Goal: Complete application form

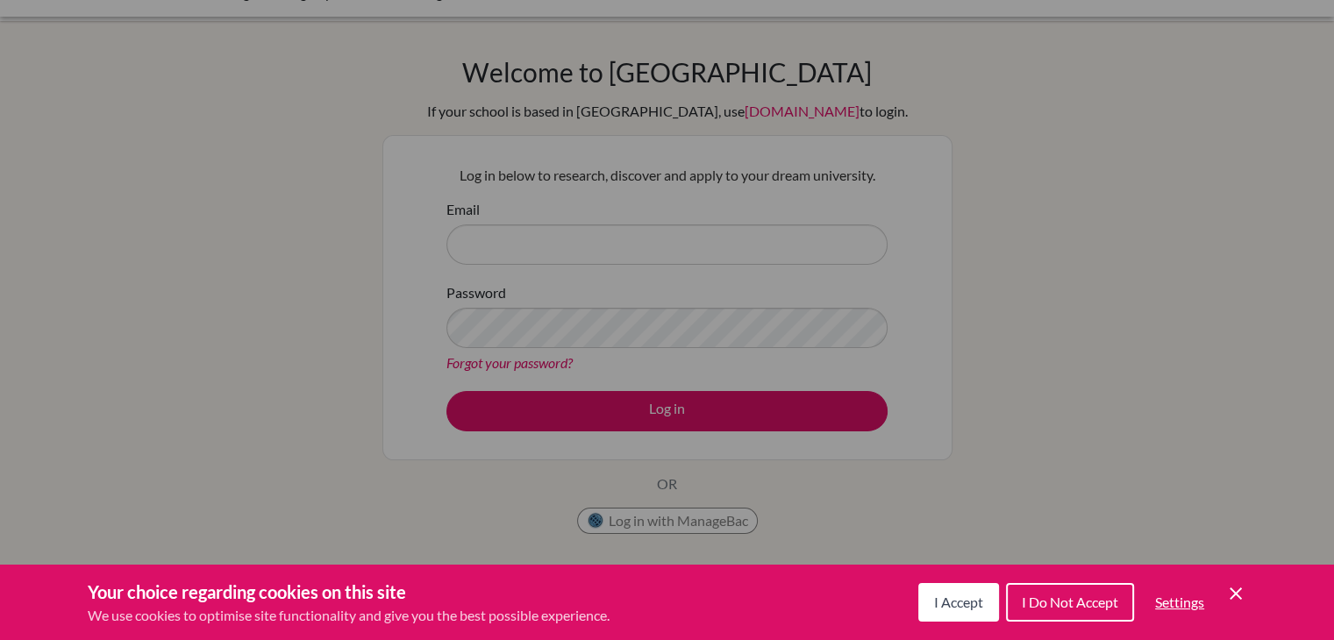
click at [954, 599] on span "I Accept" at bounding box center [958, 602] width 49 height 17
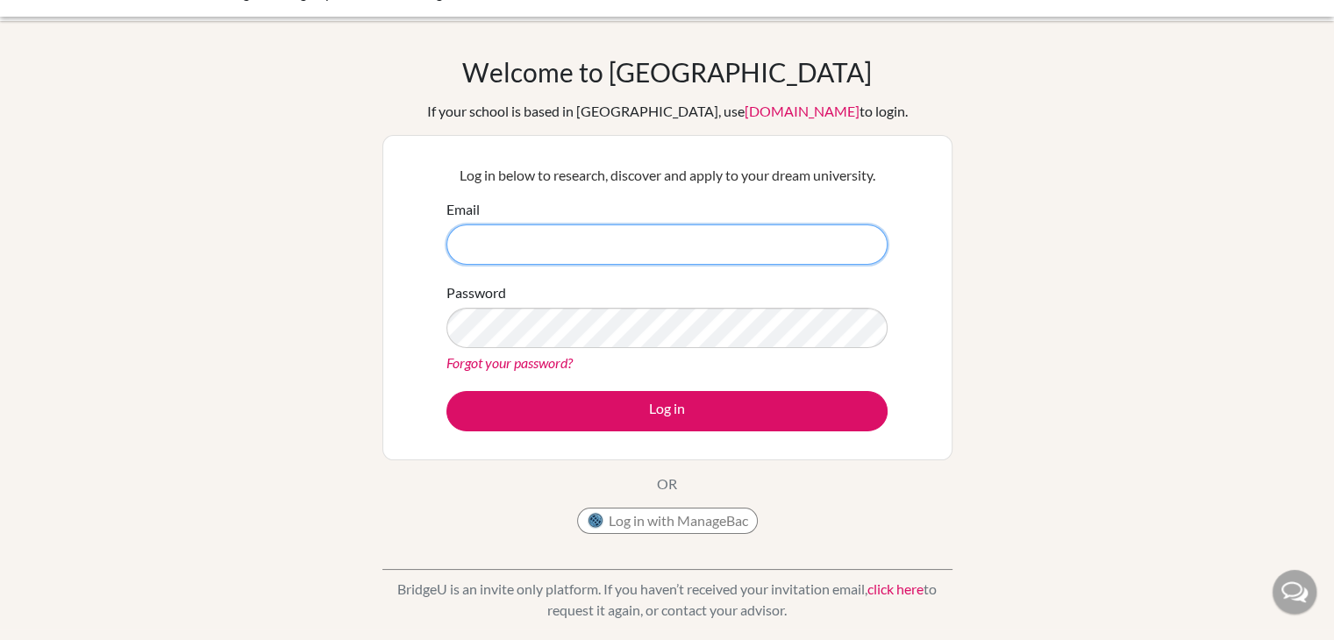
click at [786, 243] on input "Email" at bounding box center [667, 245] width 441 height 40
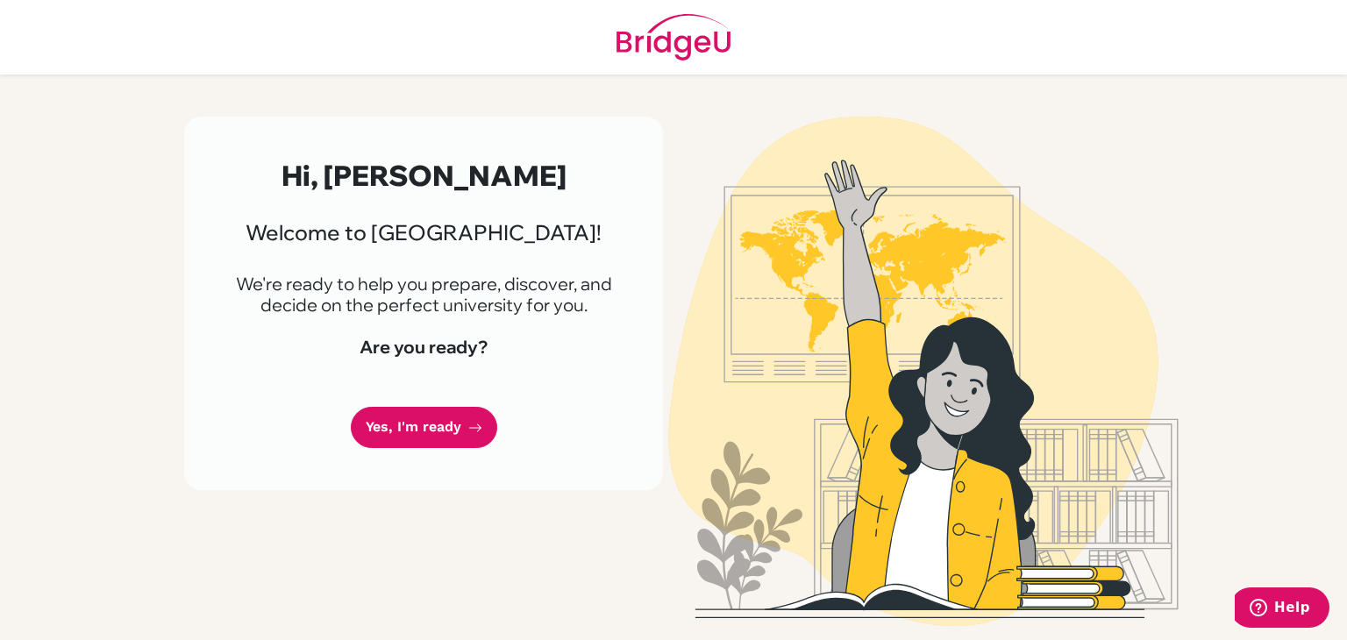
click at [361, 431] on link "Yes, I'm ready" at bounding box center [424, 427] width 147 height 41
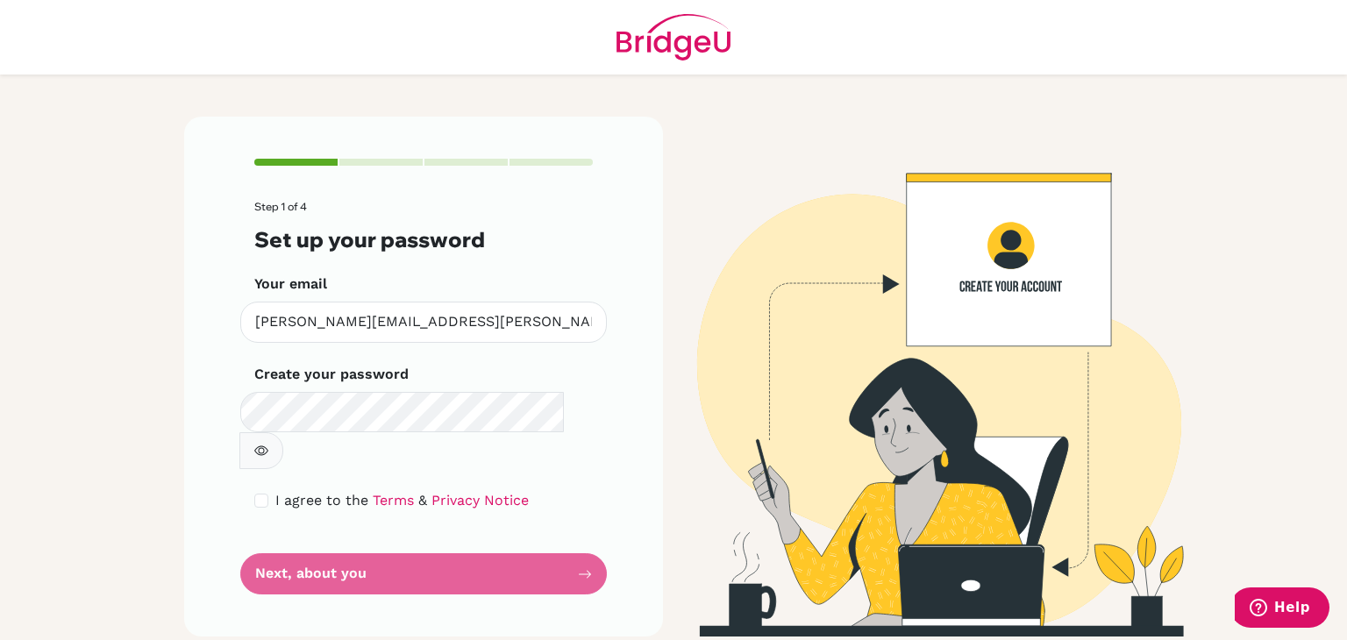
click at [376, 551] on form "Step 1 of 4 Set up your password Your email [PERSON_NAME][EMAIL_ADDRESS][PERSON…" at bounding box center [423, 398] width 339 height 394
click at [470, 519] on form "Step 1 of 4 Set up your password Your email [PERSON_NAME][EMAIL_ADDRESS][PERSON…" at bounding box center [423, 398] width 339 height 394
click at [468, 525] on form "Step 1 of 4 Set up your password Your email [PERSON_NAME][EMAIL_ADDRESS][PERSON…" at bounding box center [423, 398] width 339 height 394
click at [586, 538] on form "Step 1 of 4 Set up your password Your email [PERSON_NAME][EMAIL_ADDRESS][PERSON…" at bounding box center [423, 398] width 339 height 394
click at [298, 545] on form "Step 1 of 4 Set up your password Your email [PERSON_NAME][EMAIL_ADDRESS][PERSON…" at bounding box center [423, 398] width 339 height 394
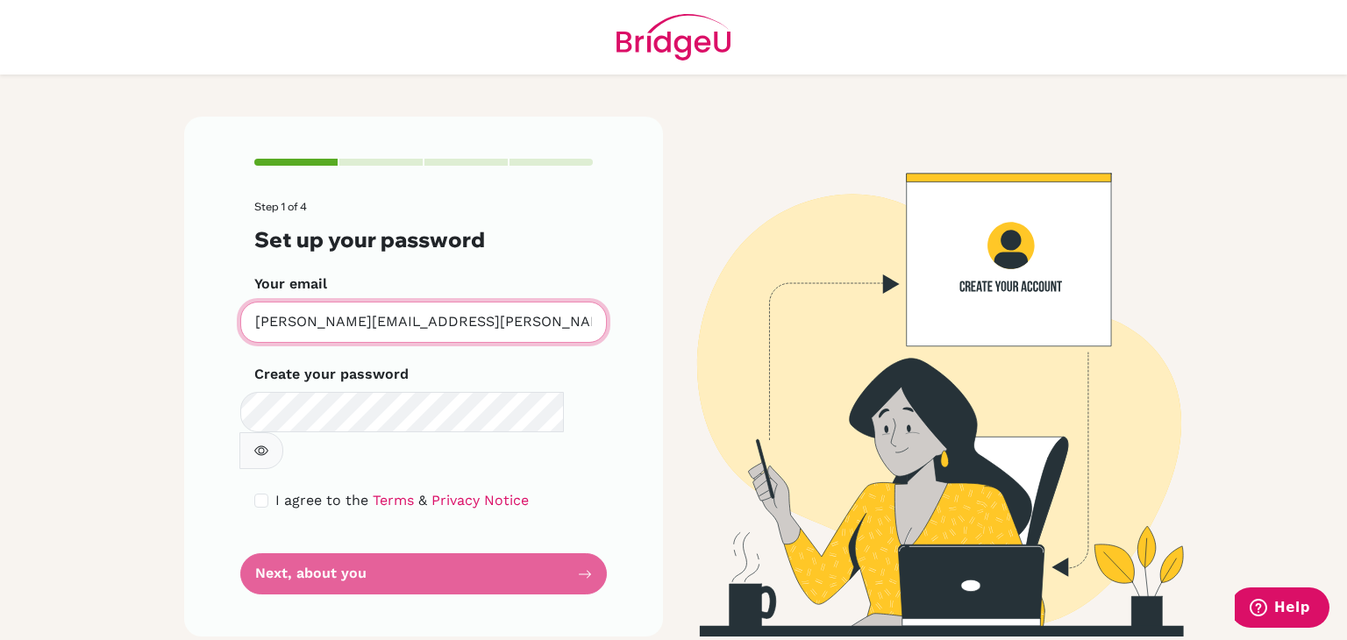
click at [549, 334] on input "[PERSON_NAME][EMAIL_ADDRESS][PERSON_NAME][DOMAIN_NAME]" at bounding box center [423, 322] width 367 height 41
click at [504, 545] on form "Step 1 of 4 Set up your password Your email [PERSON_NAME][EMAIL_ADDRESS][PERSON…" at bounding box center [423, 398] width 339 height 394
click at [909, 422] on img at bounding box center [924, 377] width 1000 height 520
click at [289, 543] on form "Step 1 of 4 Set up your password Your email [PERSON_NAME][EMAIL_ADDRESS][PERSON…" at bounding box center [423, 398] width 339 height 394
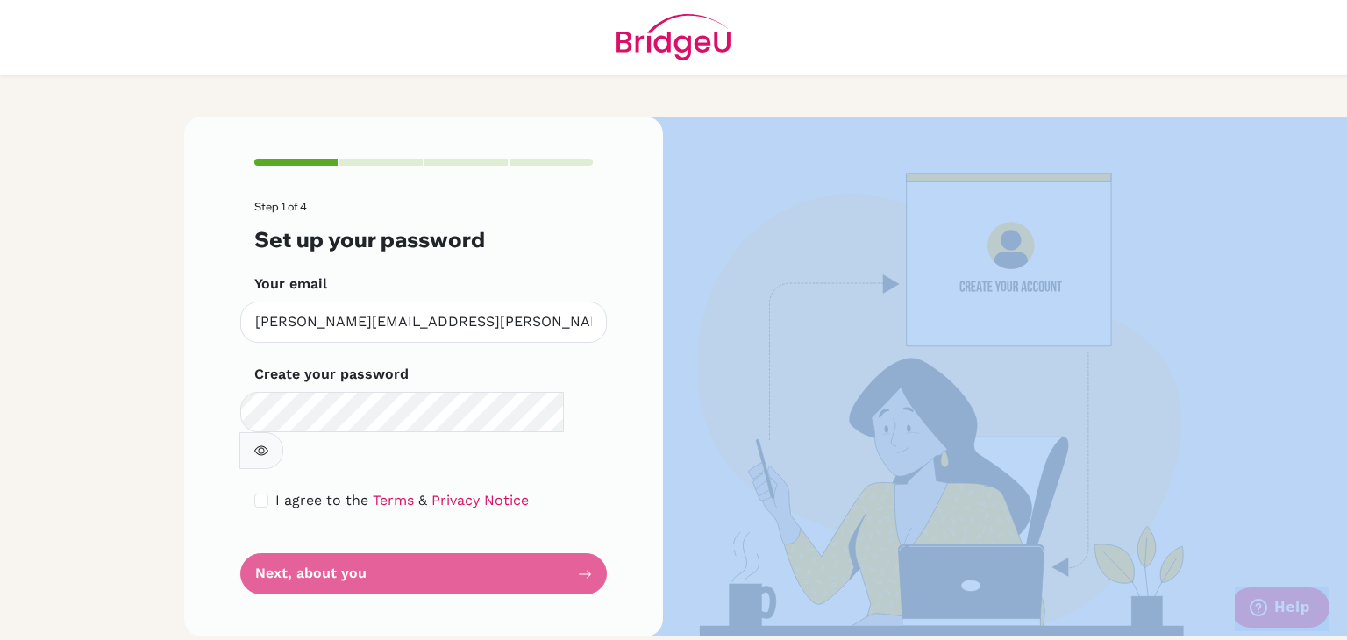
click at [289, 543] on form "Step 1 of 4 Set up your password Your email [PERSON_NAME][EMAIL_ADDRESS][PERSON…" at bounding box center [423, 398] width 339 height 394
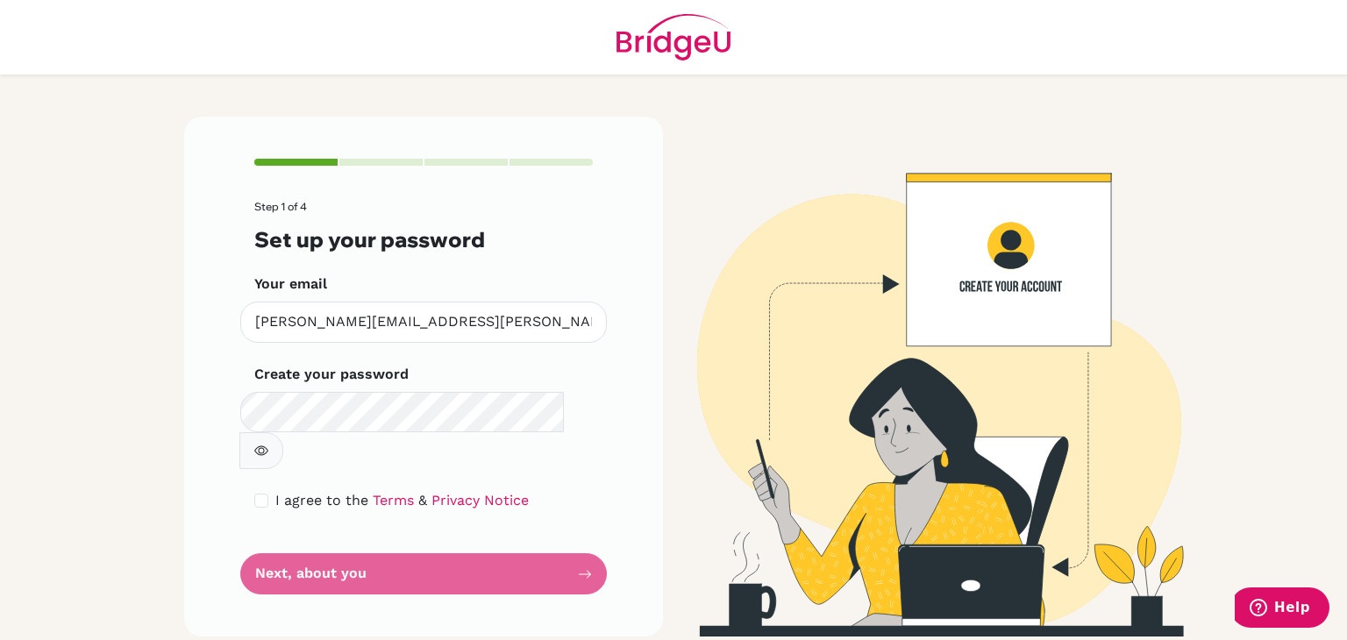
click at [187, 542] on div "Step 1 of 4 Set up your password Your email [PERSON_NAME][EMAIL_ADDRESS][PERSON…" at bounding box center [423, 377] width 479 height 520
click at [300, 535] on form "Step 1 of 4 Set up your password Your email [PERSON_NAME][EMAIL_ADDRESS][PERSON…" at bounding box center [423, 398] width 339 height 394
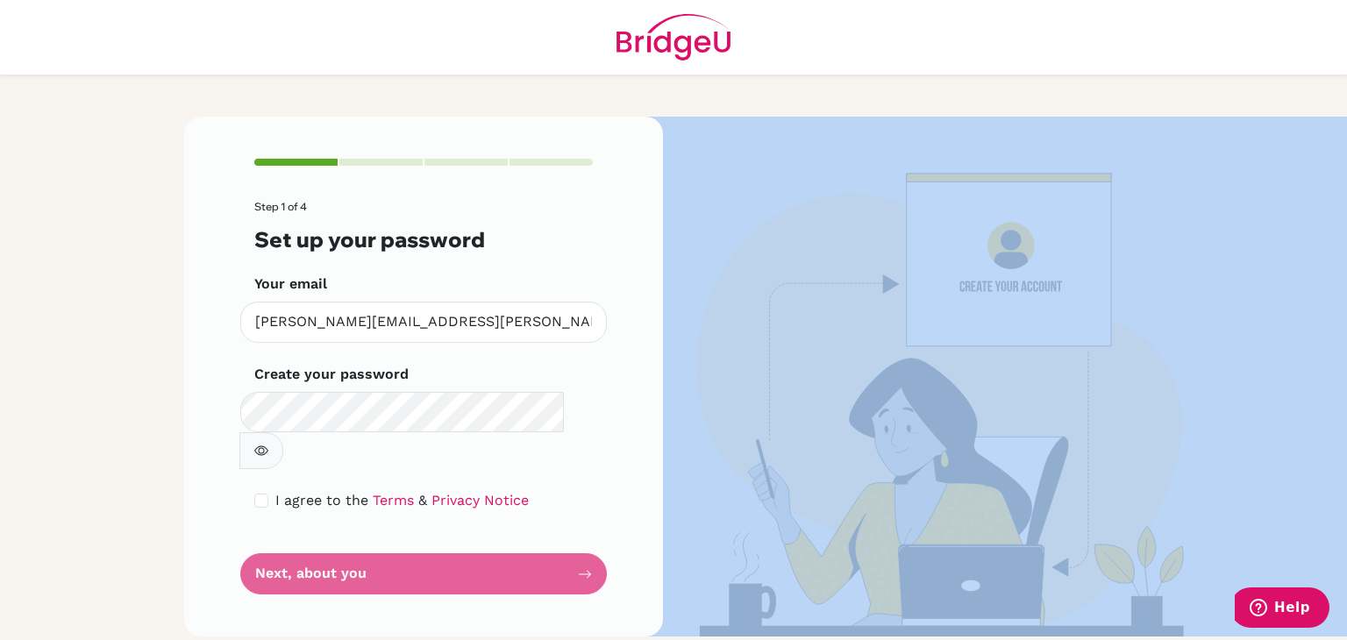
click at [300, 535] on form "Step 1 of 4 Set up your password Your email [PERSON_NAME][EMAIL_ADDRESS][PERSON…" at bounding box center [423, 398] width 339 height 394
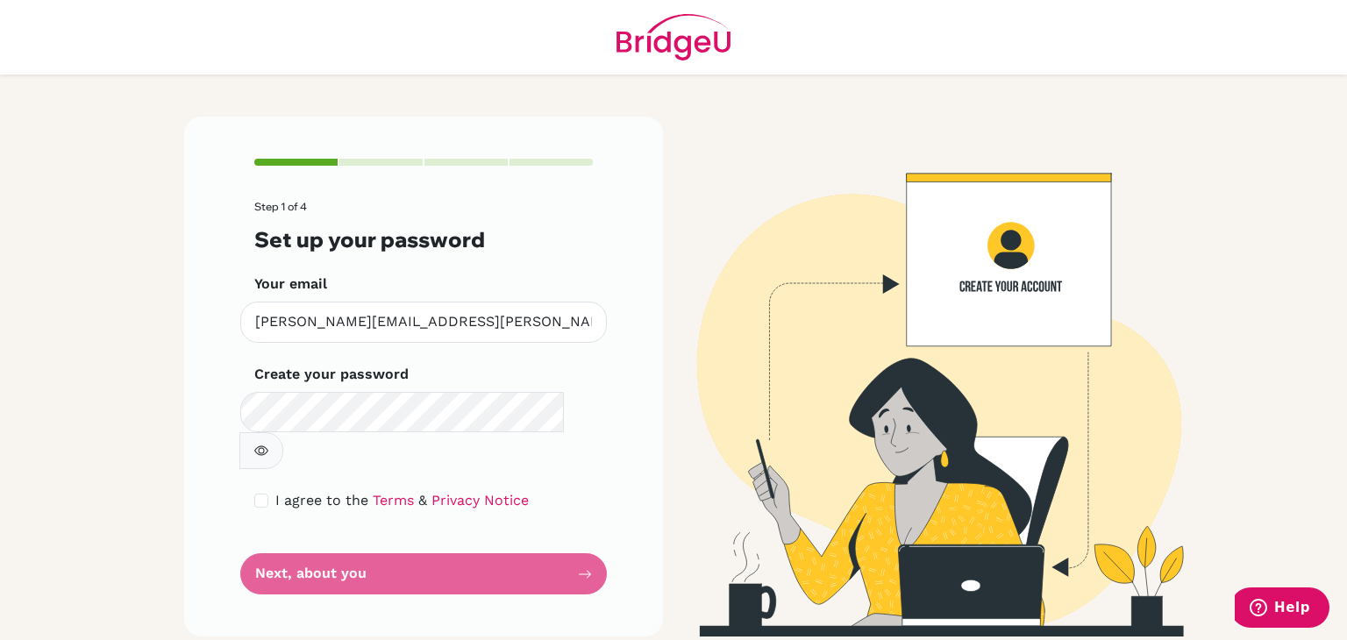
click at [300, 535] on form "Step 1 of 4 Set up your password Your email [PERSON_NAME][EMAIL_ADDRESS][PERSON…" at bounding box center [423, 398] width 339 height 394
click at [588, 540] on form "Step 1 of 4 Set up your password Your email [PERSON_NAME][EMAIL_ADDRESS][PERSON…" at bounding box center [423, 398] width 339 height 394
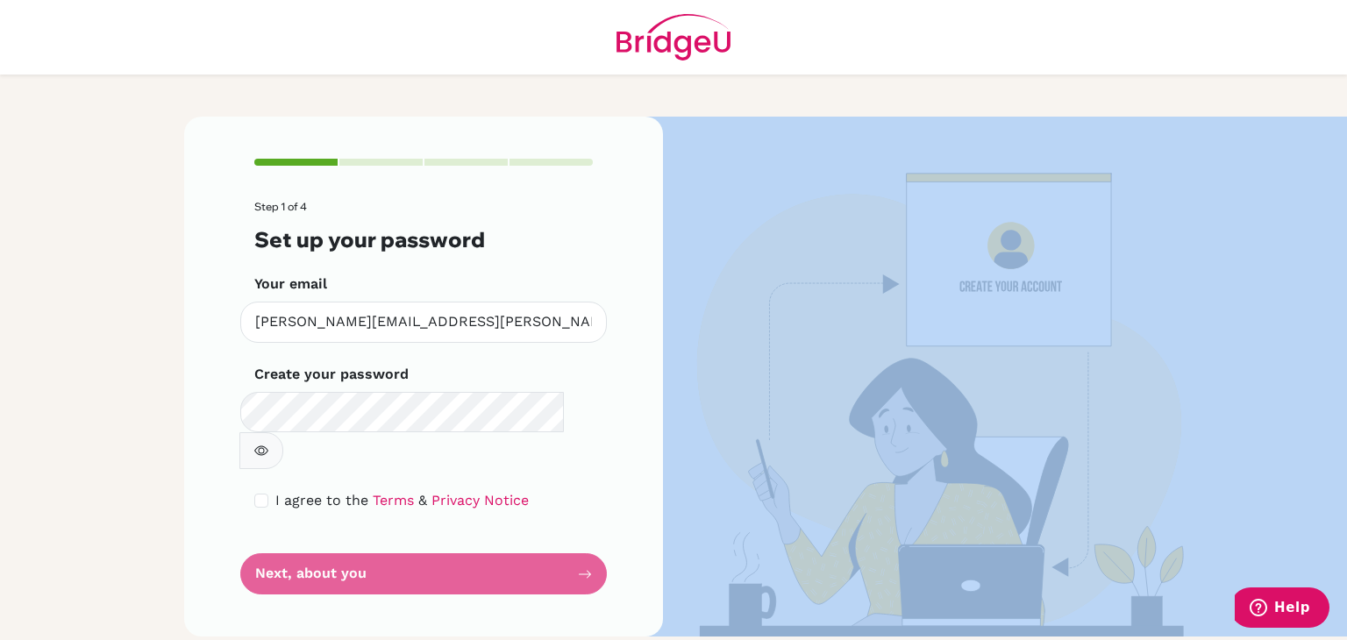
click at [588, 540] on form "Step 1 of 4 Set up your password Your email [PERSON_NAME][EMAIL_ADDRESS][PERSON…" at bounding box center [423, 398] width 339 height 394
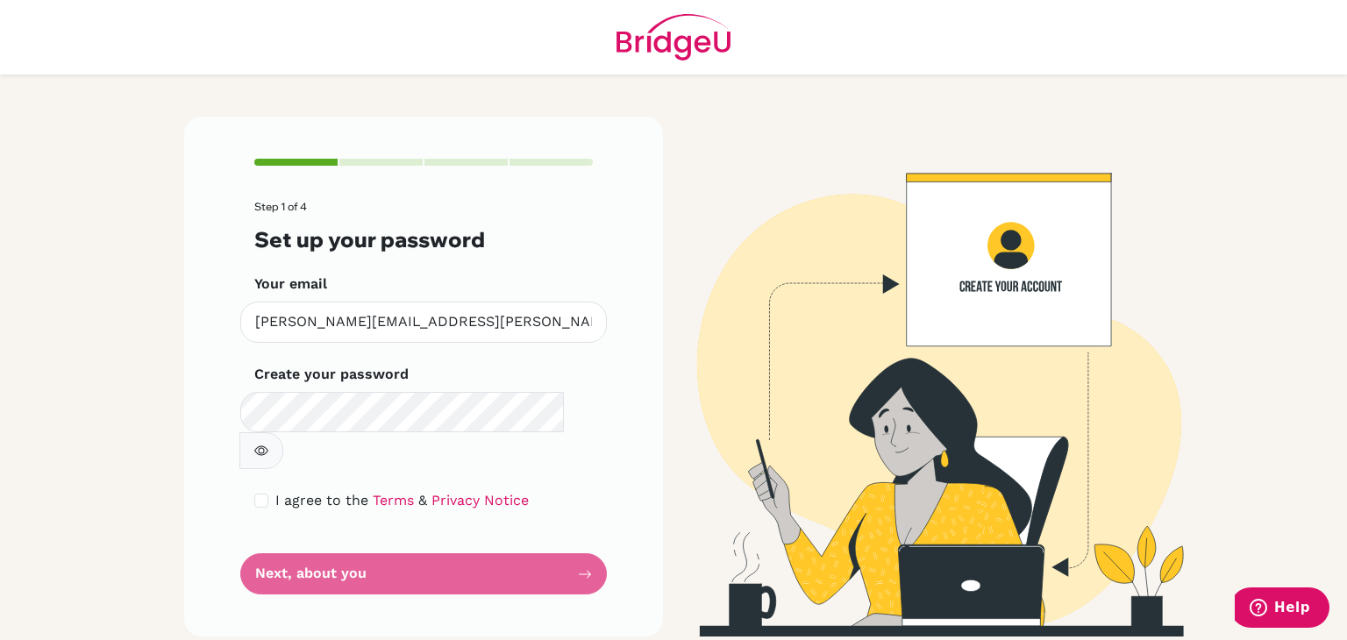
click at [604, 536] on div "Step 1 of 4 Set up your password Your email [PERSON_NAME][EMAIL_ADDRESS][PERSON…" at bounding box center [423, 377] width 479 height 520
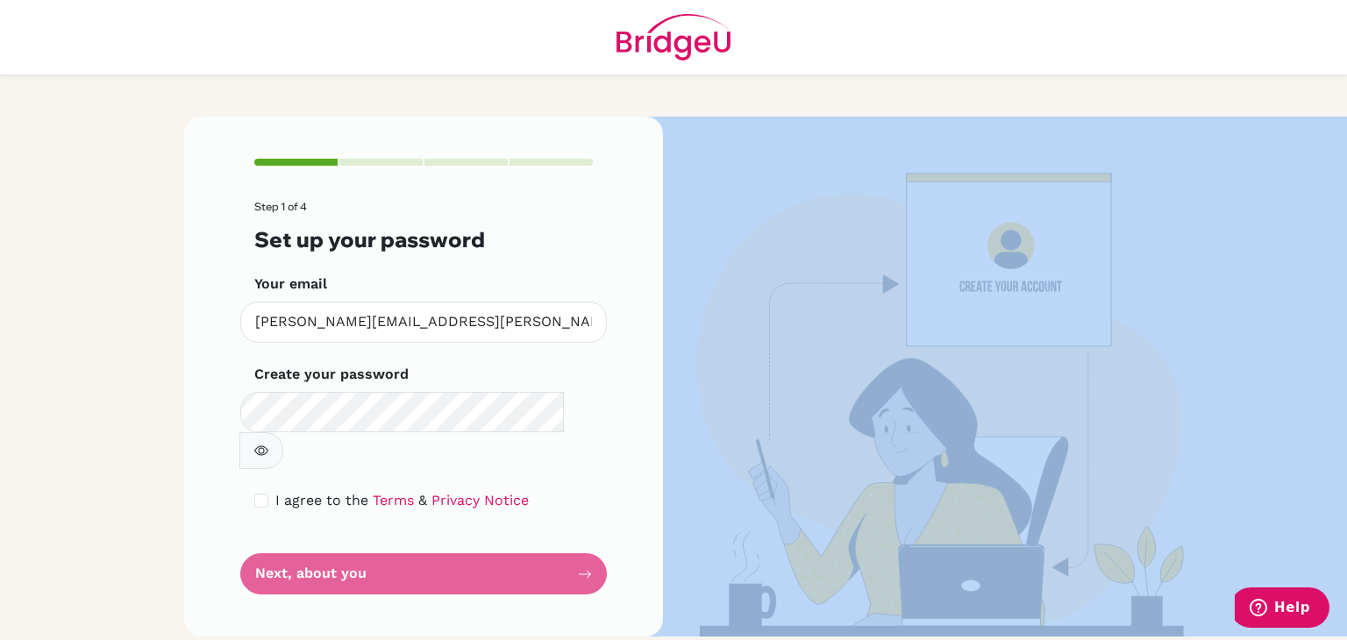
click at [604, 536] on div "Step 1 of 4 Set up your password Your email [PERSON_NAME][EMAIL_ADDRESS][PERSON…" at bounding box center [423, 377] width 479 height 520
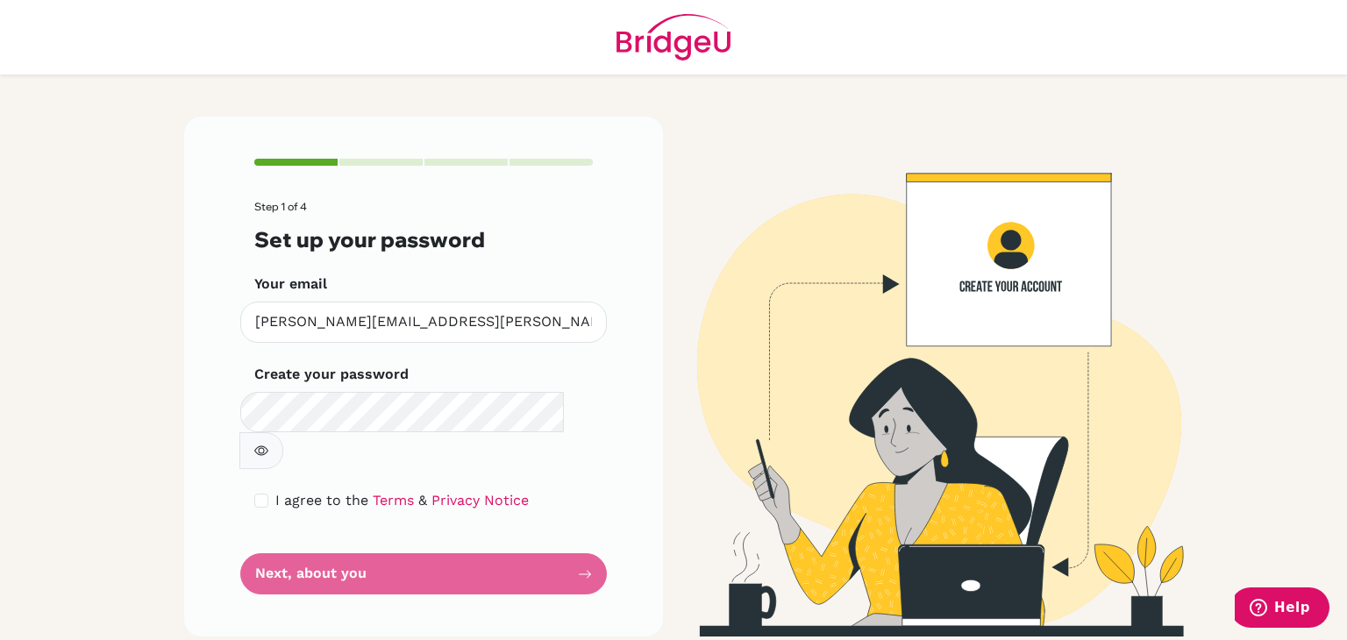
click at [571, 540] on form "Step 1 of 4 Set up your password Your email [PERSON_NAME][EMAIL_ADDRESS][PERSON…" at bounding box center [423, 398] width 339 height 394
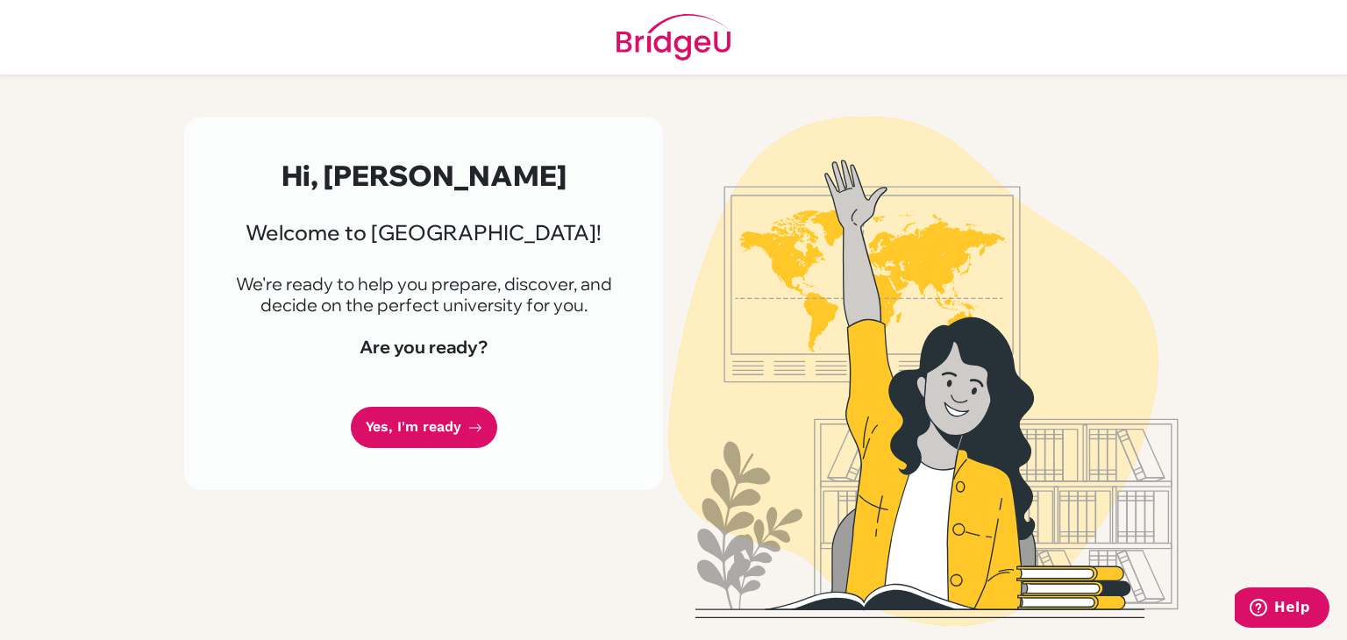
click at [459, 442] on link "Yes, I'm ready" at bounding box center [424, 427] width 147 height 41
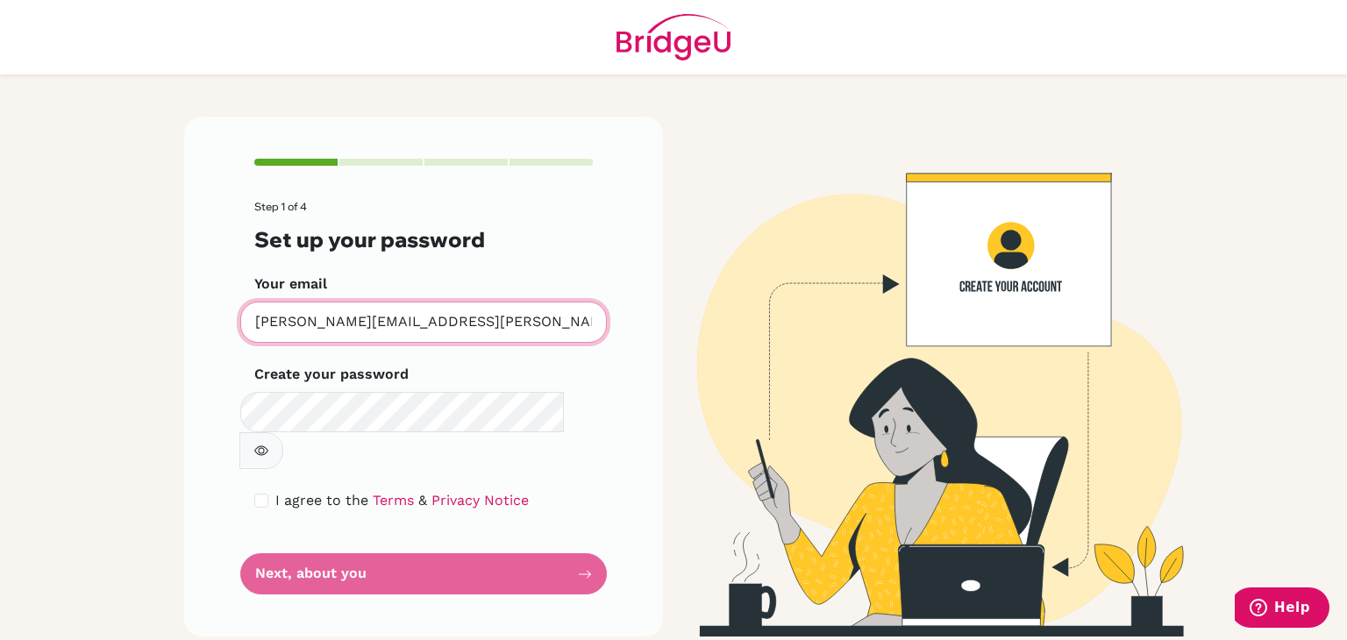
click at [555, 318] on input "[PERSON_NAME][EMAIL_ADDRESS][PERSON_NAME][DOMAIN_NAME]" at bounding box center [423, 322] width 367 height 41
click at [559, 482] on form "Step 1 of 4 Set up your password Your email [PERSON_NAME][EMAIL_ADDRESS][PERSON…" at bounding box center [423, 398] width 339 height 394
click at [264, 494] on input "checkbox" at bounding box center [261, 501] width 14 height 14
checkbox input "true"
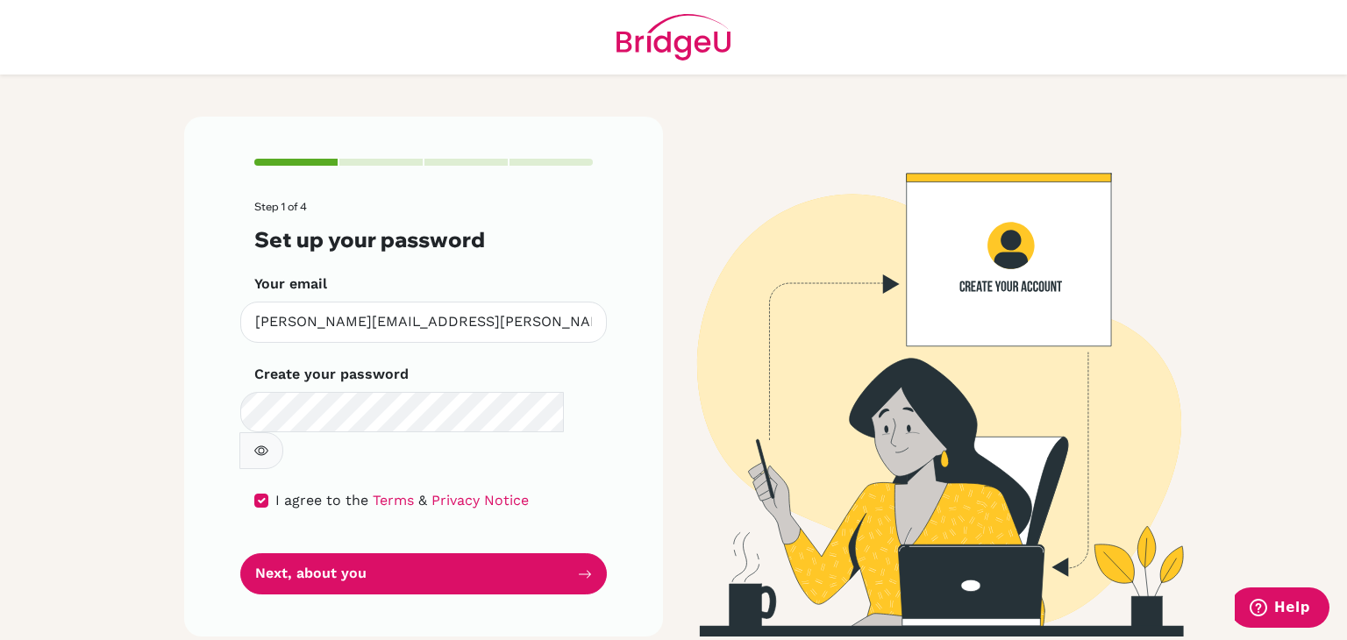
click at [561, 554] on button "Next, about you" at bounding box center [423, 574] width 367 height 41
